Goal: Information Seeking & Learning: Learn about a topic

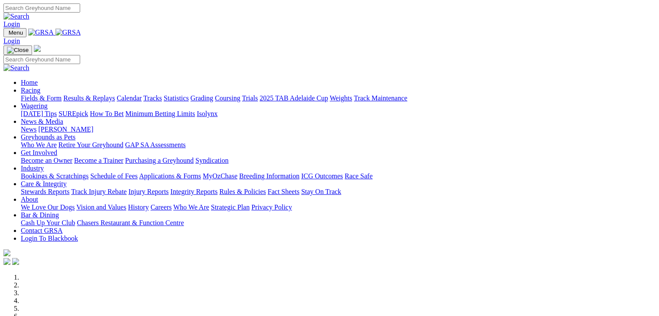
click at [48, 102] on link "Wagering" at bounding box center [34, 105] width 27 height 7
click at [88, 110] on link "SUREpick" at bounding box center [73, 113] width 29 height 7
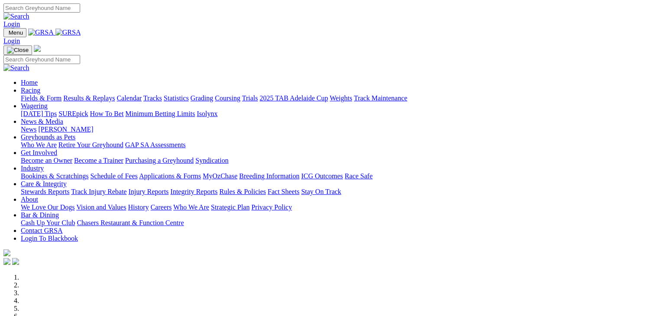
click at [20, 20] on link "Login" at bounding box center [11, 23] width 16 height 7
type input "fred.bron@bigpond.com"
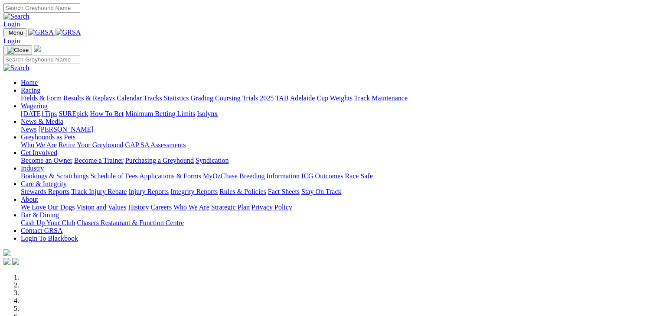
click at [48, 102] on link "Wagering" at bounding box center [34, 105] width 27 height 7
click at [20, 20] on link "Login" at bounding box center [11, 23] width 16 height 7
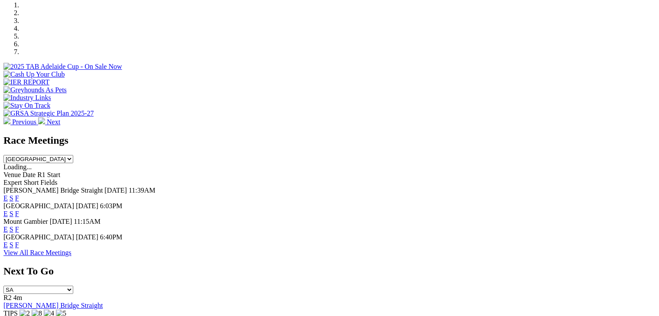
scroll to position [289, 0]
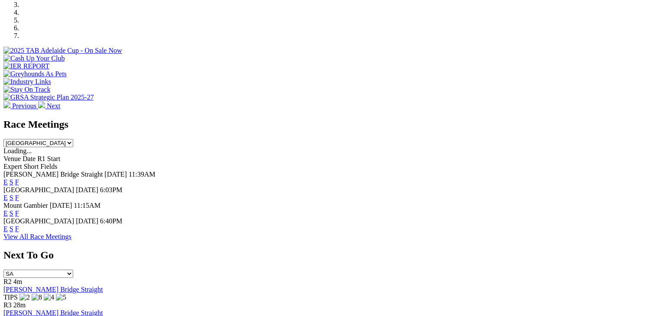
click at [8, 179] on link "E" at bounding box center [5, 182] width 4 height 7
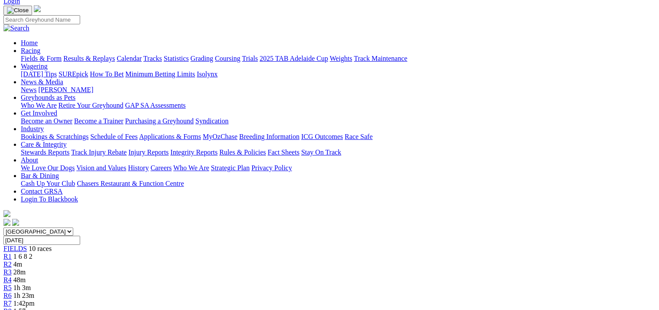
scroll to position [72, 0]
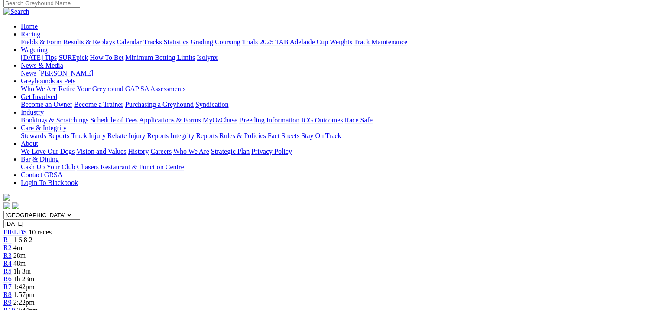
click at [12, 244] on span "R2" at bounding box center [7, 247] width 8 height 7
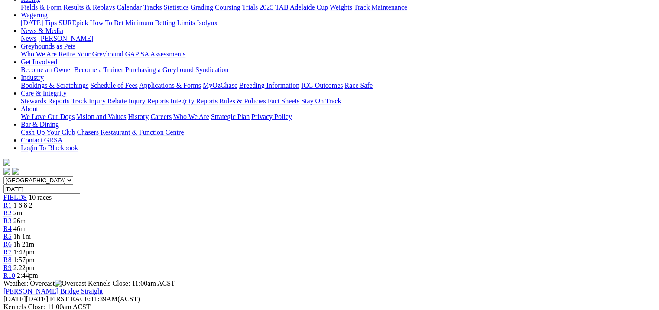
scroll to position [144, 0]
